Goal: Complete application form

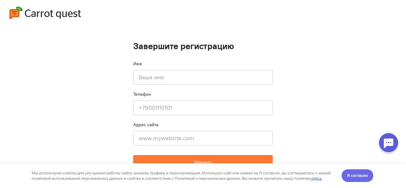
click at [346, 174] on button "Я согласен" at bounding box center [357, 175] width 32 height 13
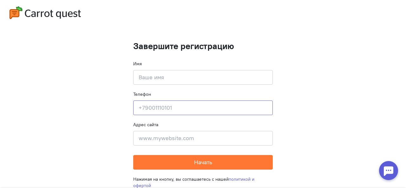
click at [203, 110] on input at bounding box center [202, 107] width 139 height 15
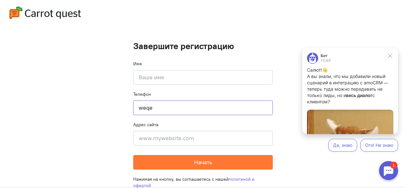
type input "weqe"
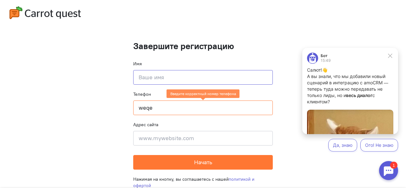
click at [165, 76] on input at bounding box center [202, 77] width 139 height 15
type input "qweqwe"
click at [181, 113] on input "weqe" at bounding box center [202, 107] width 139 height 15
type input "w"
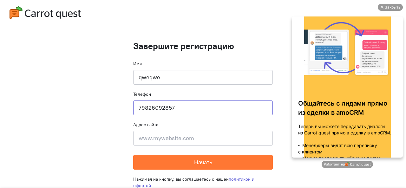
type input "79826092857"
click at [243, 131] on div "Адрес сайта Введите адрес сайта" at bounding box center [202, 133] width 139 height 24
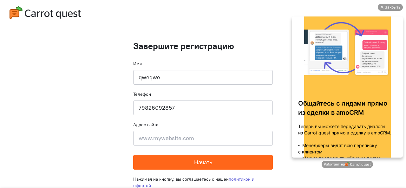
click at [229, 156] on form "Завершите регистрацию Имя qweqwe Телефон [PHONE_NUMBER] Адрес сайта Введите адр…" at bounding box center [202, 105] width 139 height 128
click at [229, 157] on button "Начать" at bounding box center [202, 162] width 139 height 15
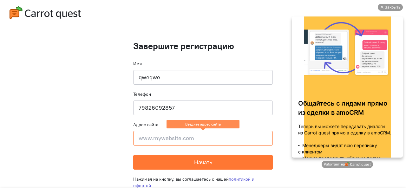
click at [229, 139] on input at bounding box center [202, 138] width 139 height 15
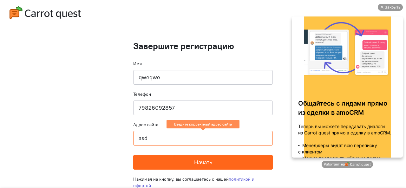
type input "asd"
click at [210, 159] on button "Начать" at bounding box center [202, 162] width 139 height 15
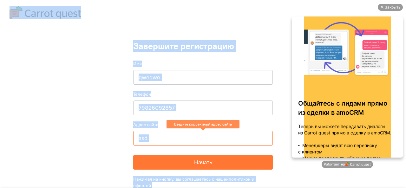
click at [224, 140] on input "asd" at bounding box center [202, 138] width 139 height 15
click at [181, 142] on input "asd" at bounding box center [202, 138] width 139 height 15
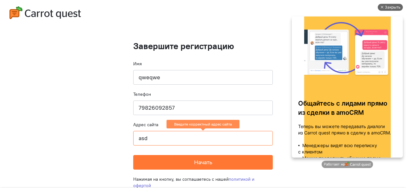
click at [385, 4] on div "Закрыть" at bounding box center [393, 7] width 16 height 7
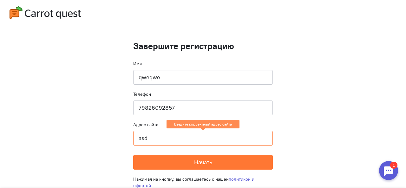
click at [182, 135] on input "asd" at bounding box center [202, 138] width 139 height 15
paste input "[URL][DOMAIN_NAME]"
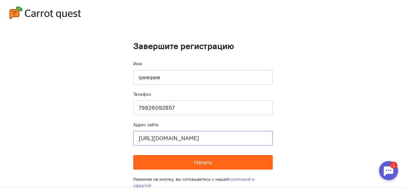
type input "[URL][DOMAIN_NAME]"
click at [170, 160] on button "Начать" at bounding box center [202, 162] width 139 height 15
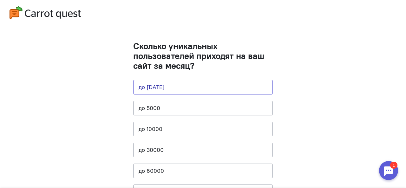
click at [191, 84] on button "до [DATE]" at bounding box center [202, 87] width 139 height 15
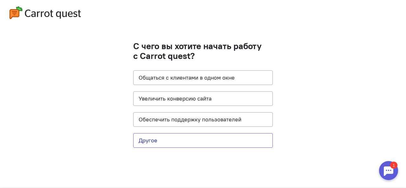
click at [179, 142] on button "Другое" at bounding box center [202, 140] width 139 height 15
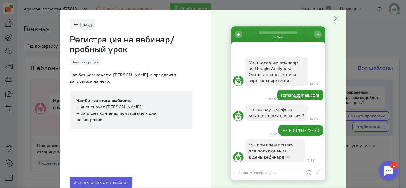
click at [337, 21] on cq-close-active-modal-feature at bounding box center [335, 19] width 19 height 18
click at [333, 21] on icon "button" at bounding box center [336, 19] width 6 height 6
